Goal: Task Accomplishment & Management: Use online tool/utility

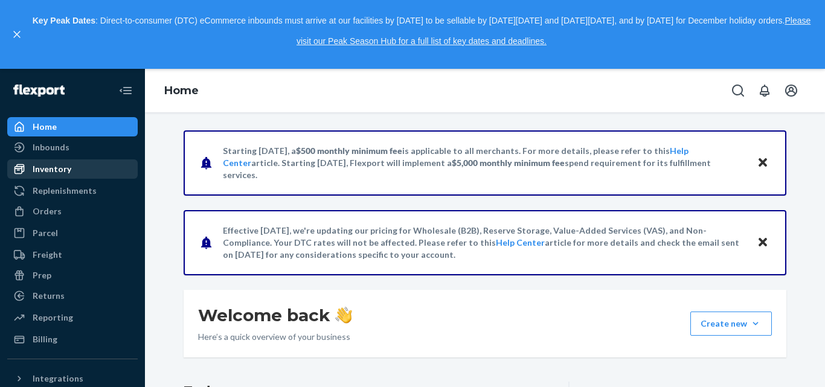
click at [69, 168] on div "Inventory" at bounding box center [52, 169] width 39 height 12
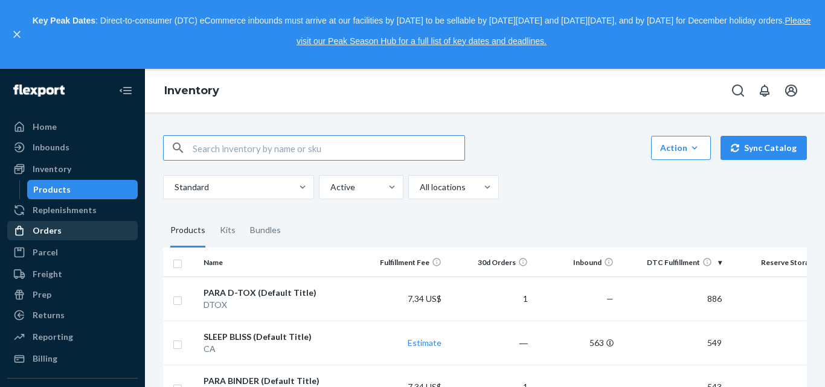
click at [50, 228] on div "Orders" at bounding box center [47, 231] width 29 height 12
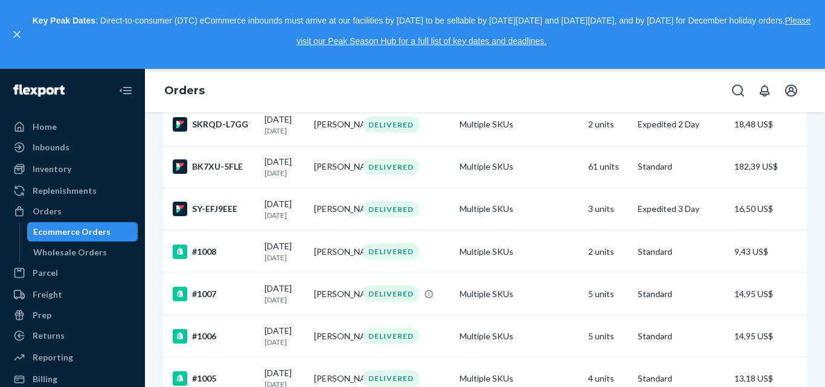
scroll to position [524, 0]
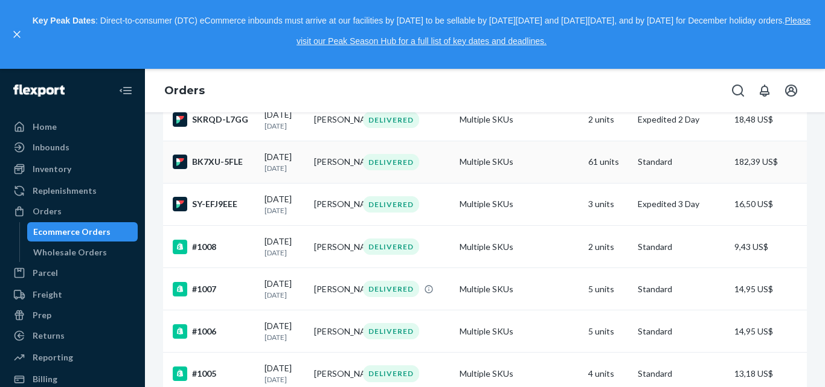
click at [484, 183] on td "Multiple SKUs" at bounding box center [519, 162] width 129 height 42
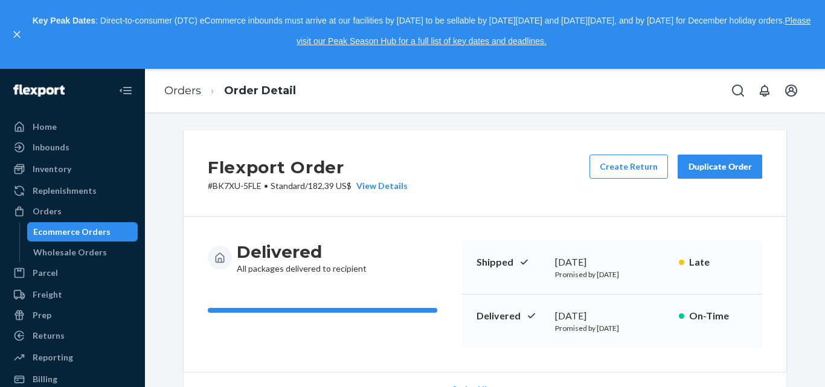
click at [706, 168] on div "Duplicate Order" at bounding box center [720, 167] width 64 height 12
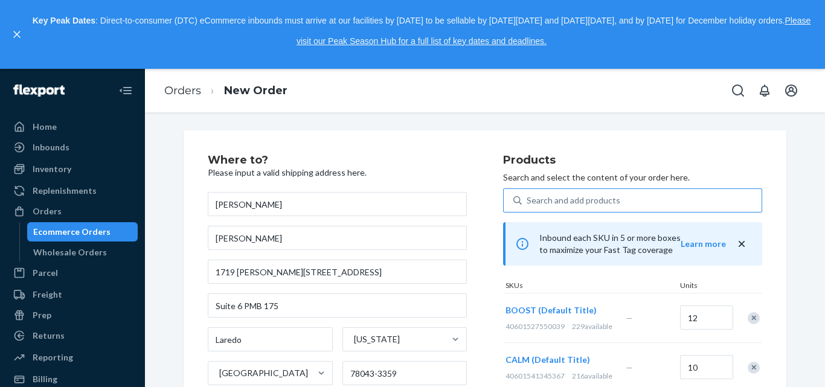
click at [585, 198] on div "Search and add products" at bounding box center [574, 200] width 94 height 12
click at [528, 198] on input "Search and add products" at bounding box center [527, 200] width 1 height 12
type input "s"
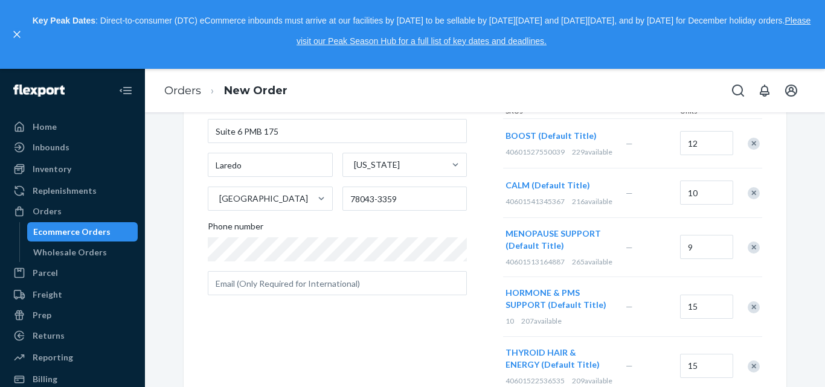
scroll to position [178, 0]
